Goal: Information Seeking & Learning: Find specific fact

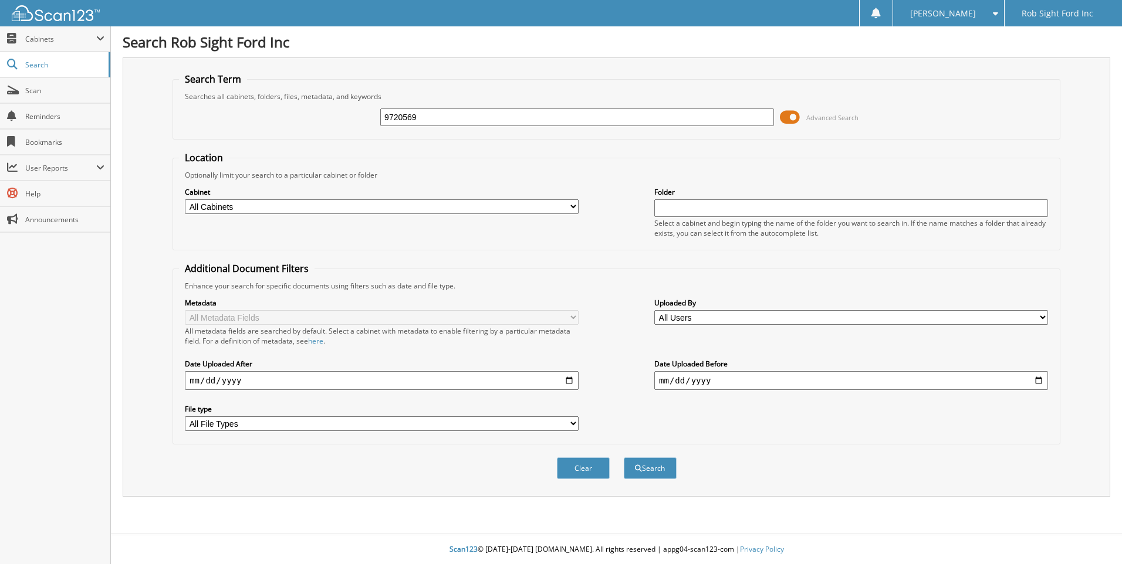
type input "9720569"
click at [624, 458] on button "Search" at bounding box center [650, 469] width 53 height 22
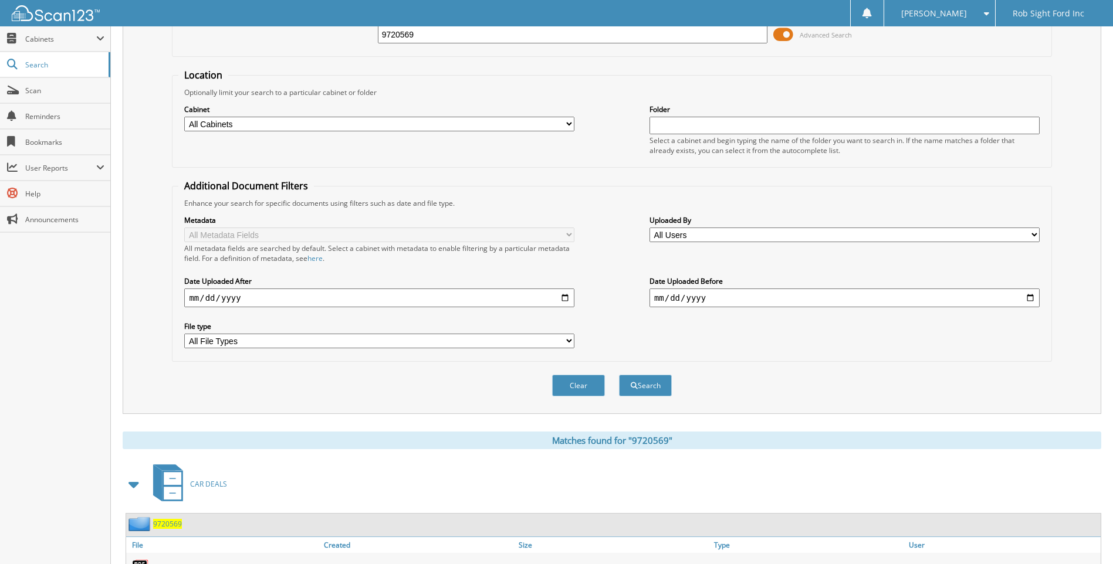
scroll to position [163, 0]
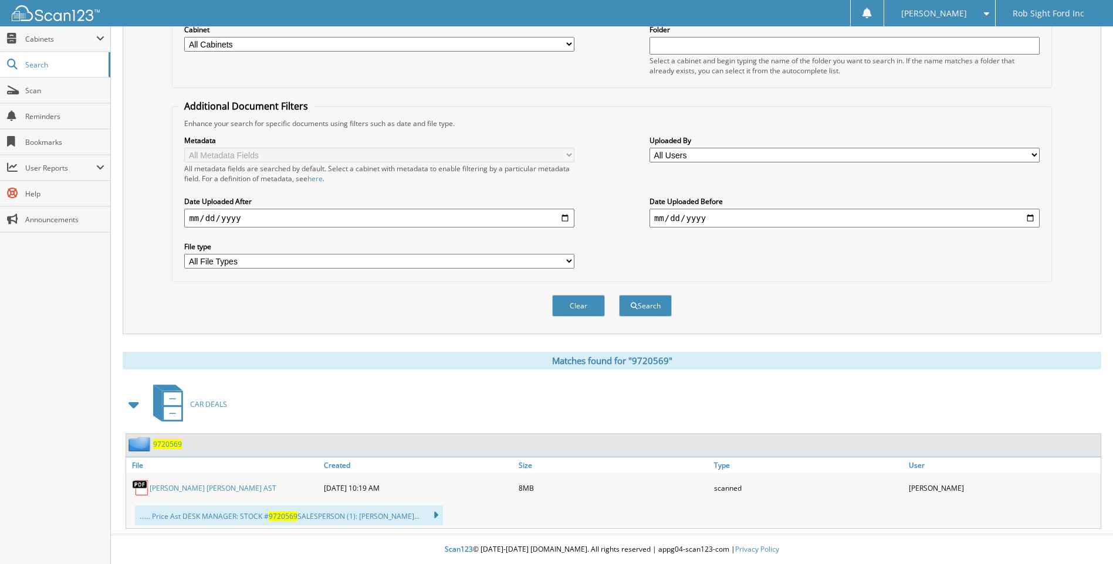
click at [201, 487] on link "[PERSON_NAME] [PERSON_NAME] AST" at bounding box center [213, 489] width 127 height 10
